Goal: Information Seeking & Learning: Learn about a topic

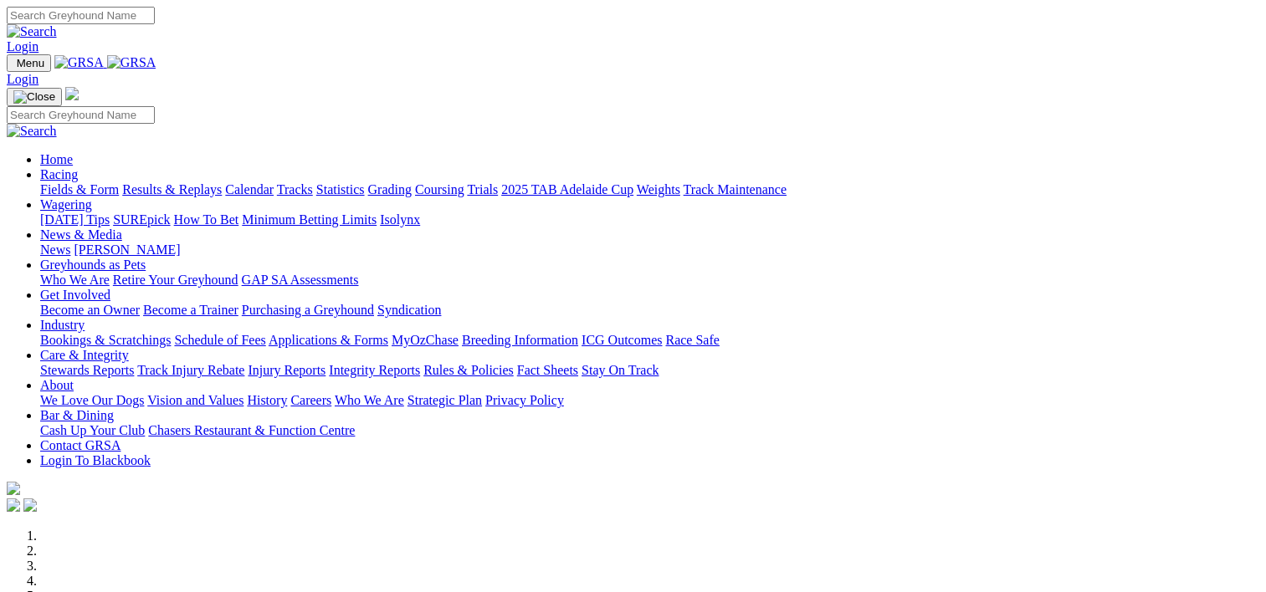
scroll to position [602, 0]
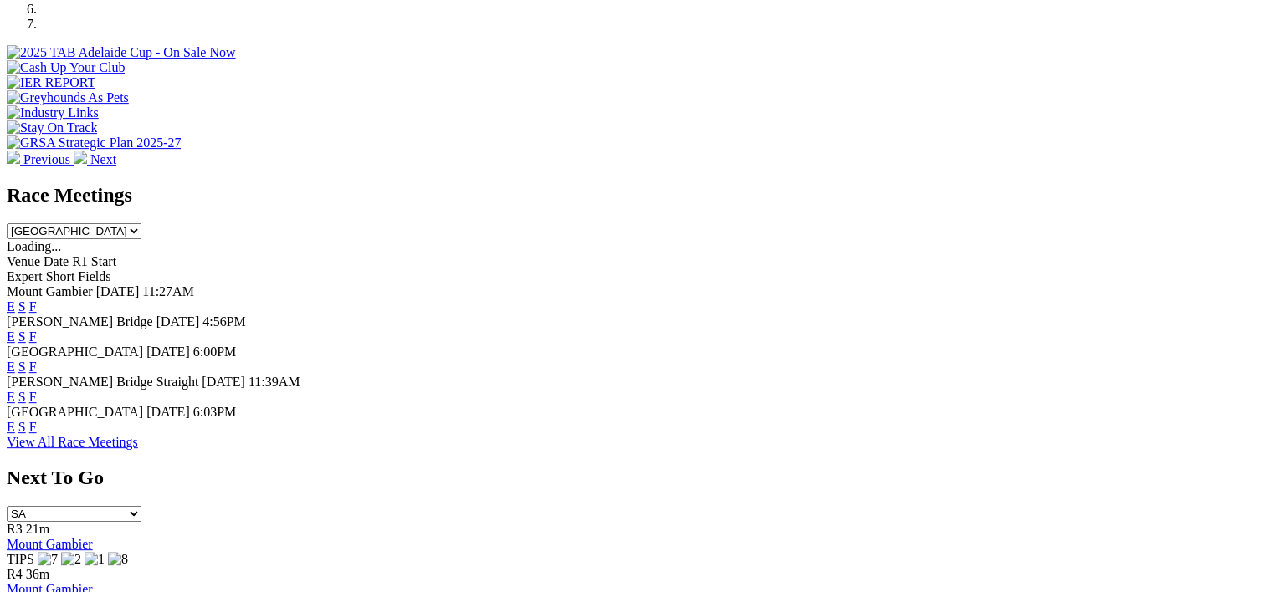
drag, startPoint x: 0, startPoint y: 0, endPoint x: 854, endPoint y: 229, distance: 883.8
click at [37, 330] on link "F" at bounding box center [33, 337] width 8 height 14
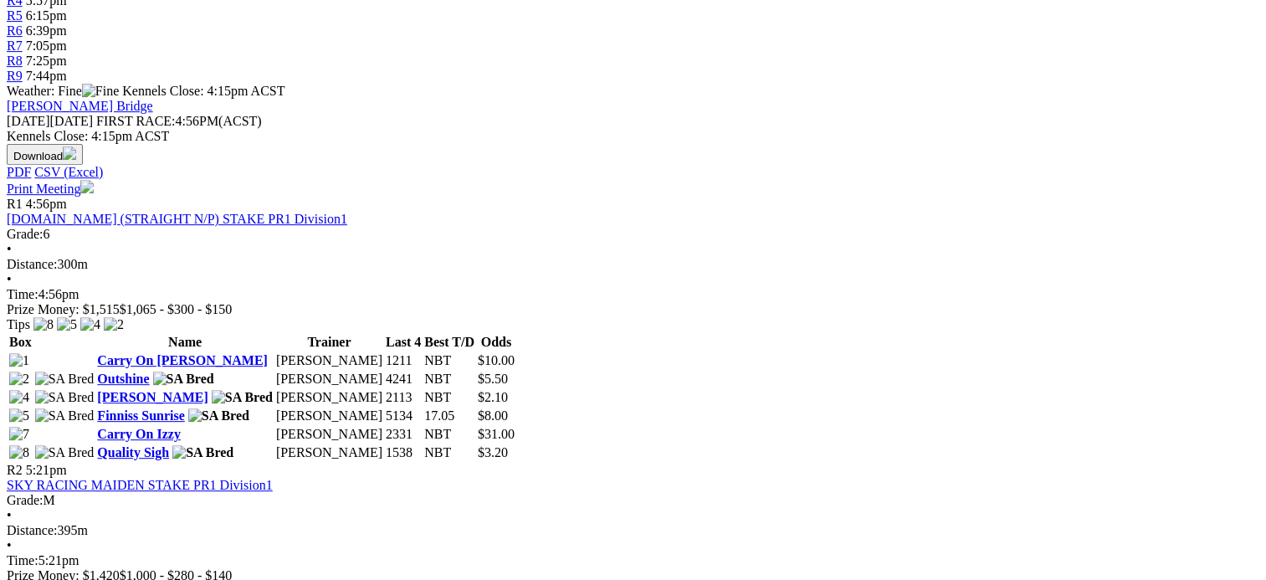
scroll to position [665, 0]
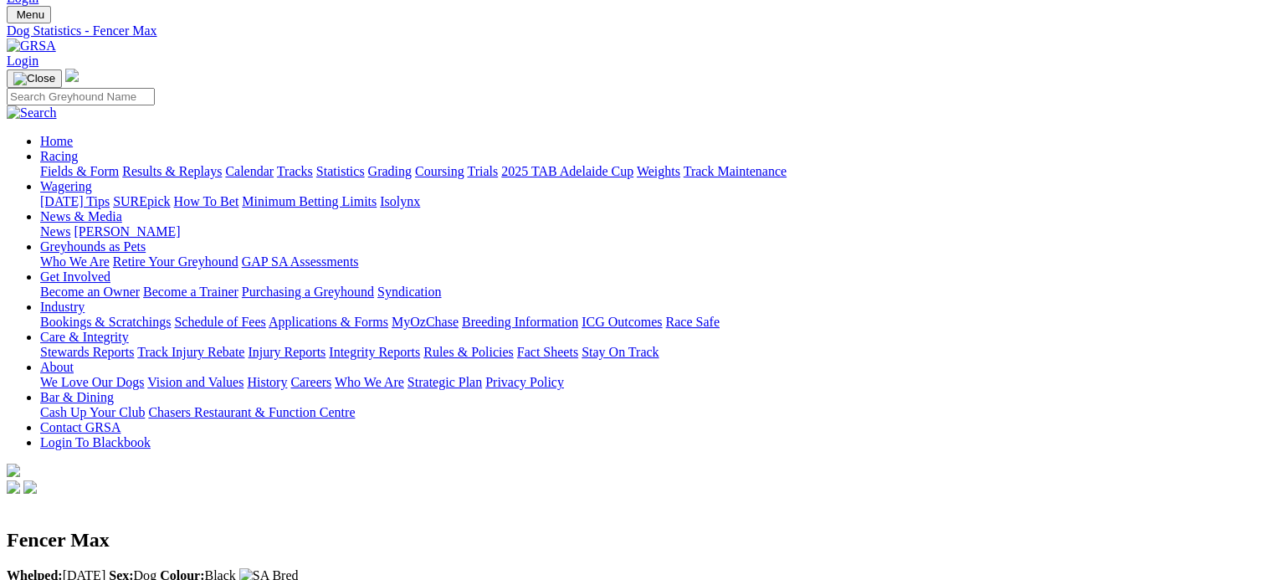
scroll to position [54, 0]
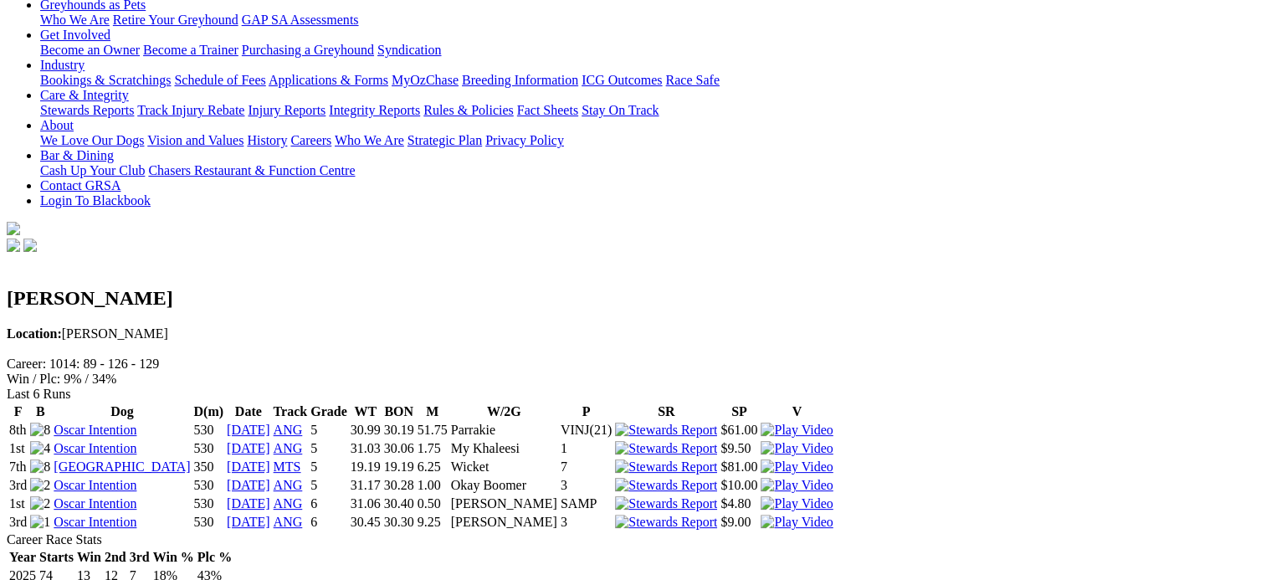
scroll to position [291, 0]
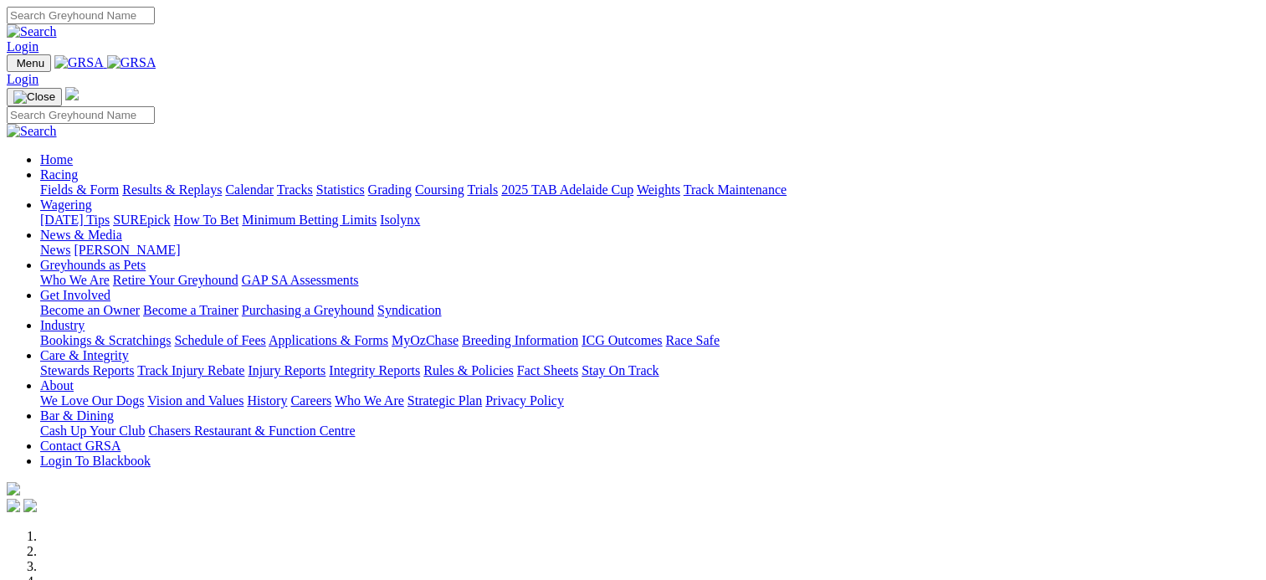
click at [203, 182] on link "Results & Replays" at bounding box center [172, 189] width 100 height 14
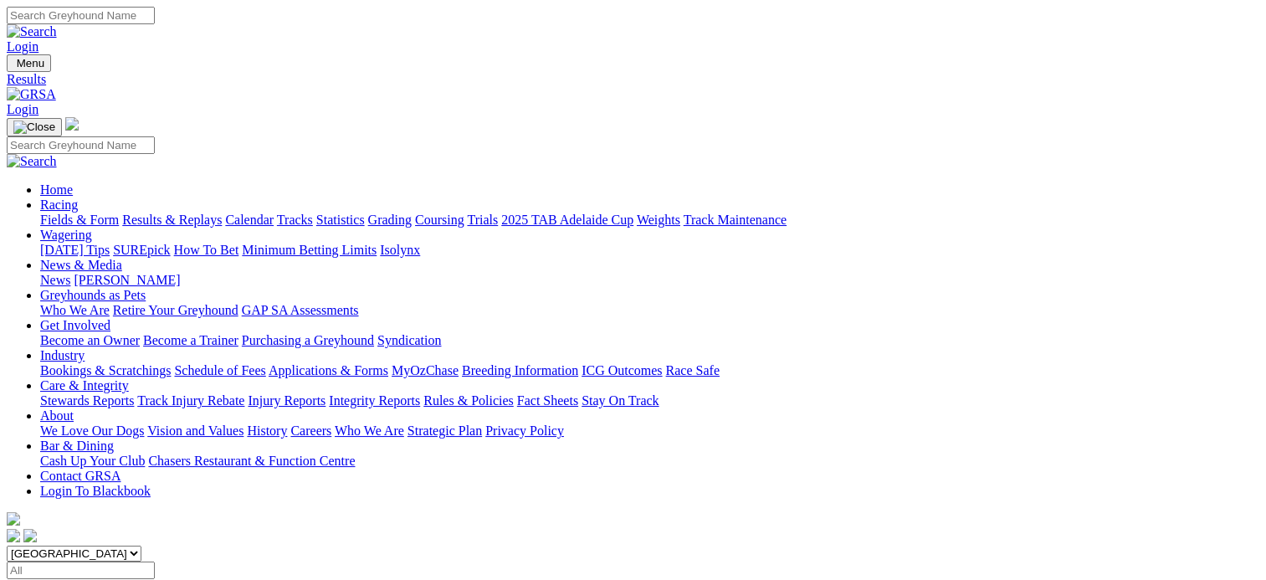
click at [141, 546] on select "[GEOGRAPHIC_DATA] [GEOGRAPHIC_DATA] [GEOGRAPHIC_DATA] [GEOGRAPHIC_DATA] [GEOGRA…" at bounding box center [74, 554] width 135 height 16
select select "VIC"
click at [109, 546] on select "[GEOGRAPHIC_DATA] [GEOGRAPHIC_DATA] [GEOGRAPHIC_DATA] [GEOGRAPHIC_DATA] [GEOGRA…" at bounding box center [74, 554] width 135 height 16
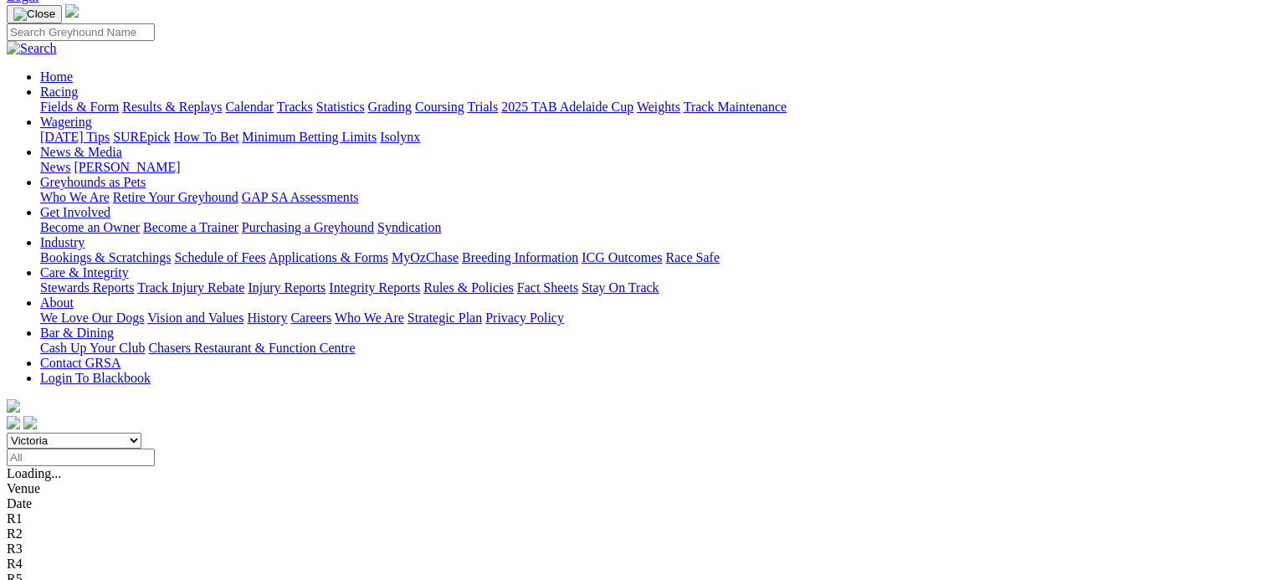
scroll to position [114, 0]
